Goal: Information Seeking & Learning: Learn about a topic

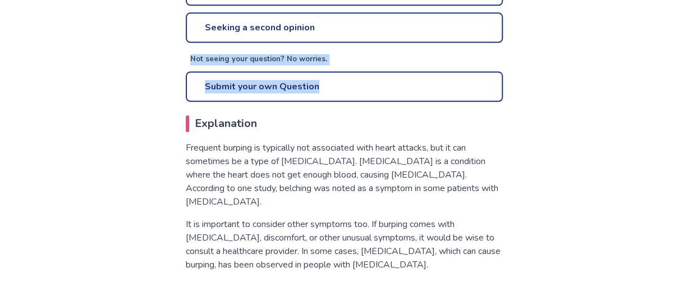
drag, startPoint x: 680, startPoint y: 21, endPoint x: 680, endPoint y: 80, distance: 58.9
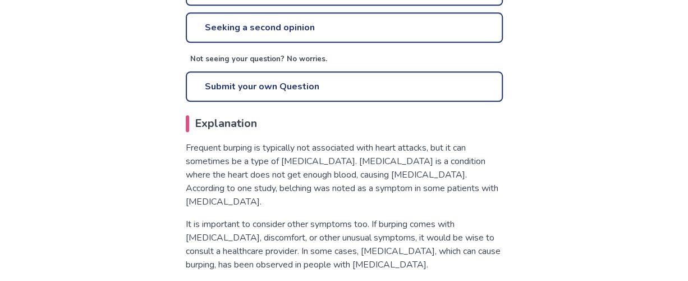
click at [313, 242] on p "It is important to consider other symptoms too. If burping comes with [MEDICAL_…" at bounding box center [344, 244] width 317 height 54
